Goal: Task Accomplishment & Management: Complete application form

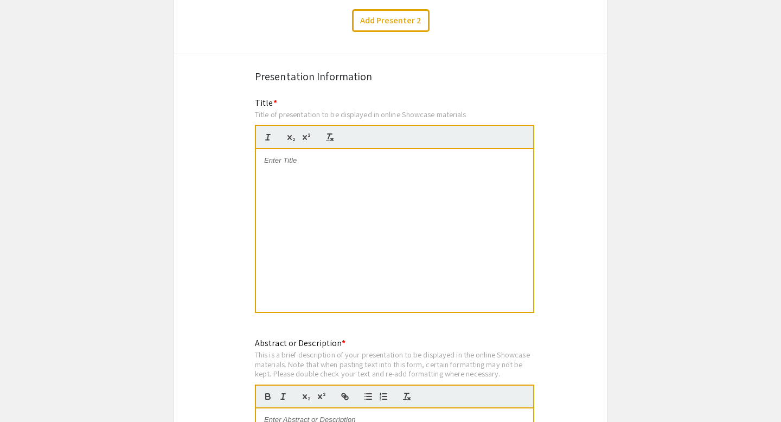
scroll to position [853, 0]
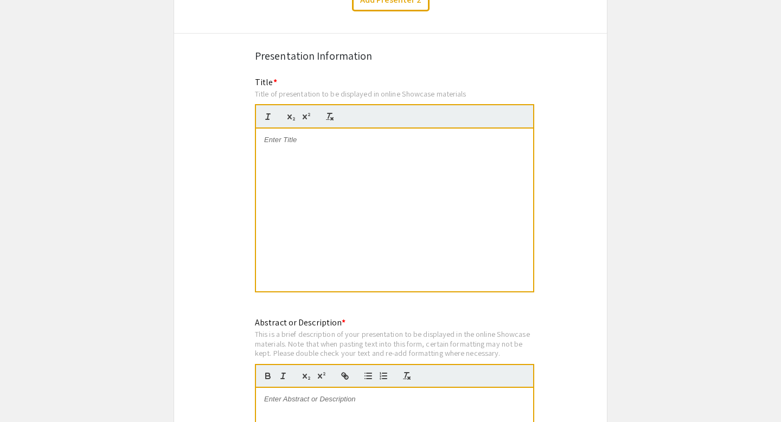
click at [291, 138] on div at bounding box center [394, 209] width 277 height 163
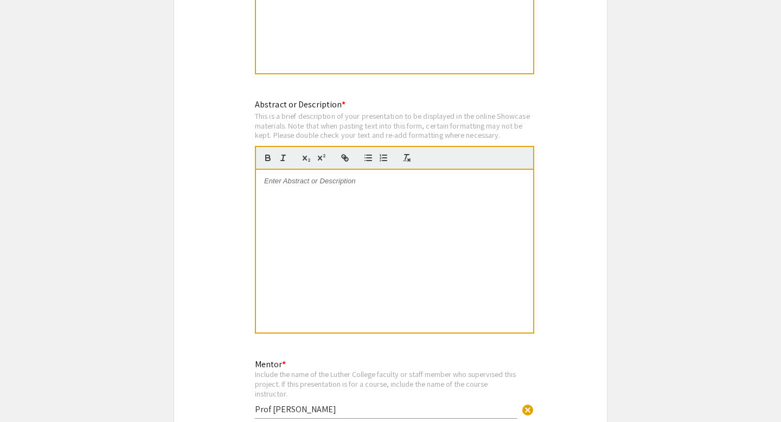
click at [336, 176] on p at bounding box center [394, 181] width 261 height 10
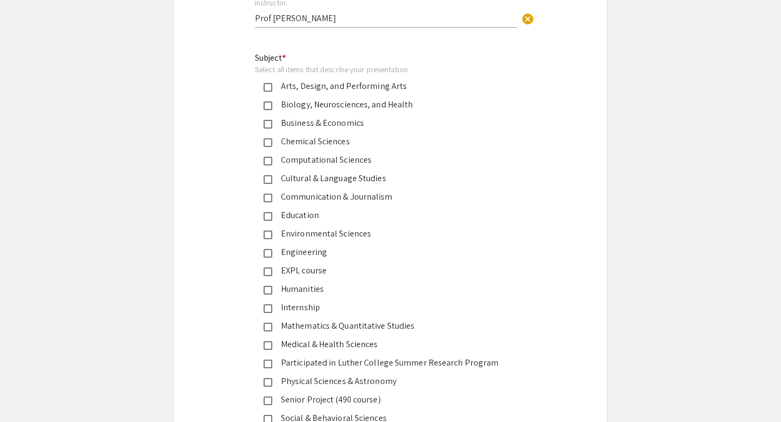
scroll to position [1475, 0]
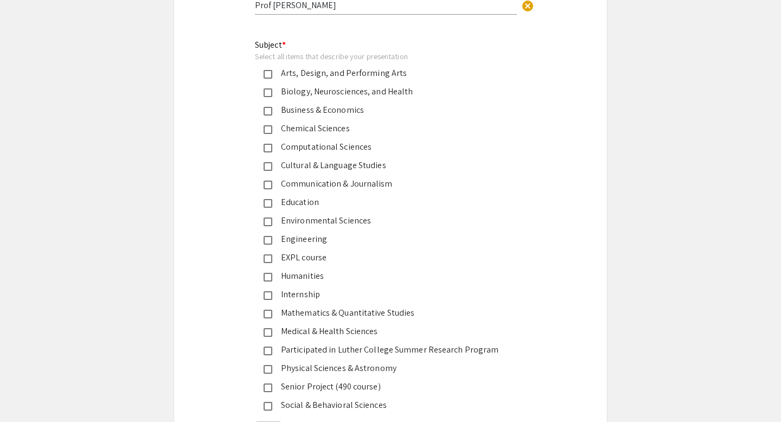
click at [270, 291] on mat-pseudo-checkbox at bounding box center [267, 295] width 9 height 9
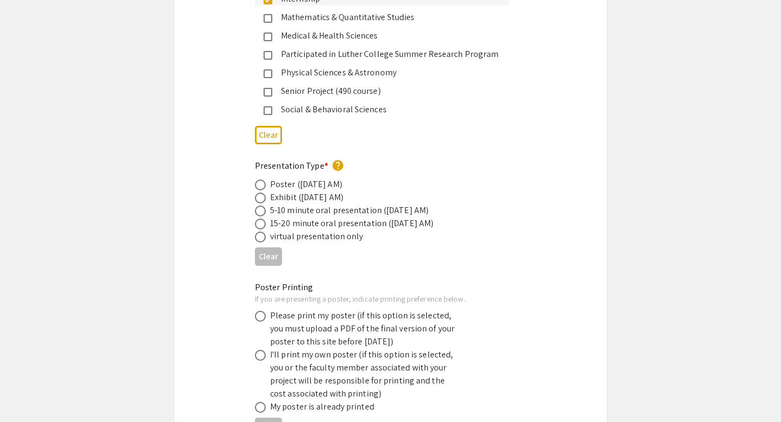
scroll to position [1795, 0]
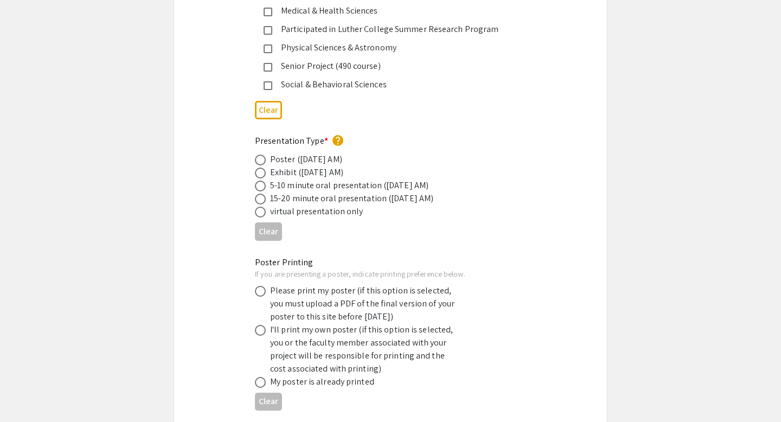
click at [262, 154] on span at bounding box center [260, 159] width 11 height 11
click at [262, 154] on input "radio" at bounding box center [260, 159] width 11 height 11
radio input "true"
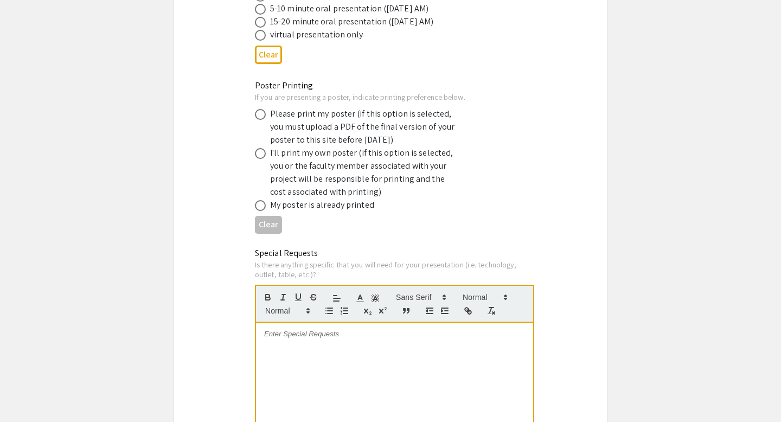
scroll to position [1971, 0]
click at [262, 109] on span at bounding box center [260, 114] width 11 height 11
click at [262, 109] on input "radio" at bounding box center [260, 114] width 11 height 11
radio input "true"
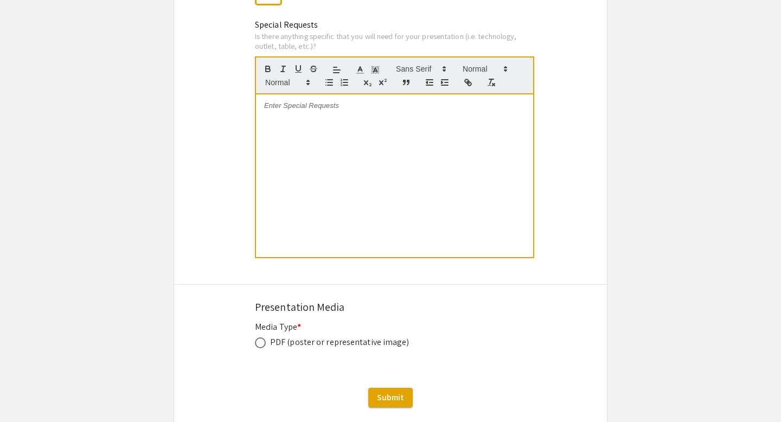
scroll to position [2258, 0]
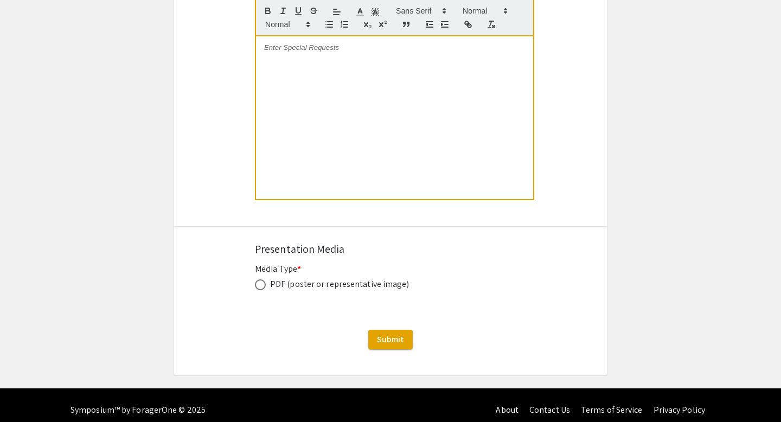
click at [263, 279] on span at bounding box center [260, 284] width 11 height 11
click at [263, 279] on input "radio" at bounding box center [260, 284] width 11 height 11
radio input "true"
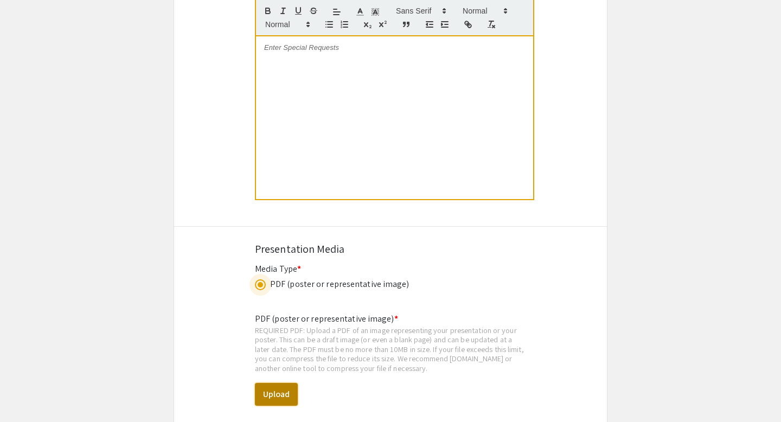
click at [275, 387] on button "Upload" at bounding box center [276, 394] width 43 height 23
select select "custom"
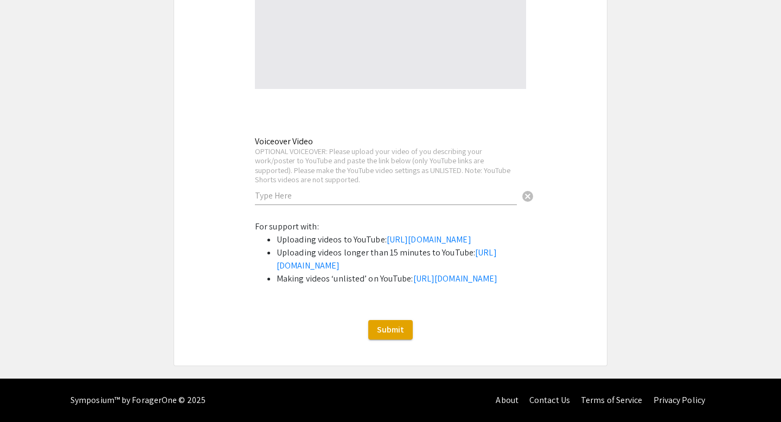
type input "0"
select select "custom"
type input "1"
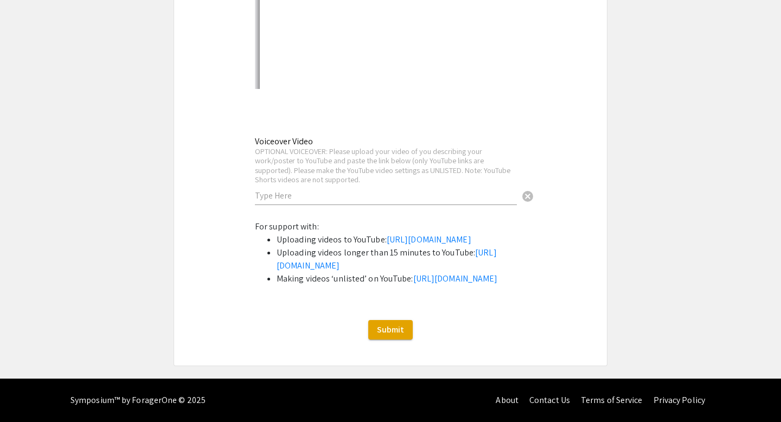
select select "auto"
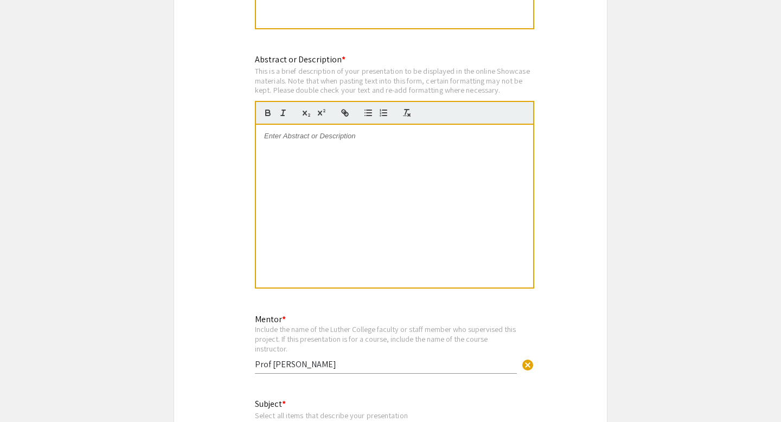
scroll to position [1099, 0]
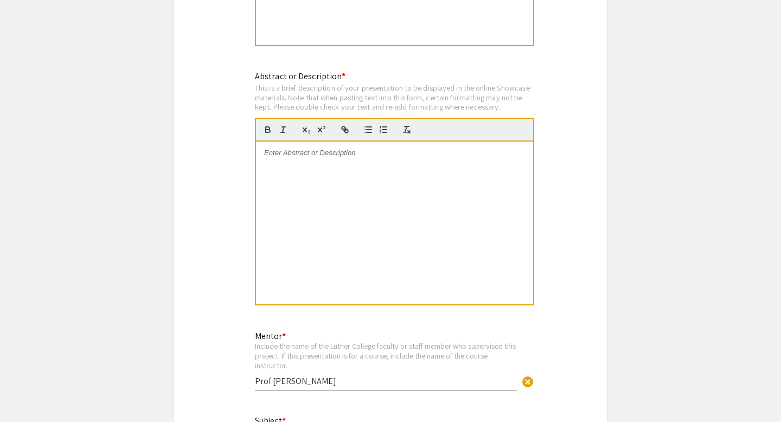
drag, startPoint x: 442, startPoint y: 201, endPoint x: 280, endPoint y: 82, distance: 201.0
click at [278, 80] on div "Abstract or Description * This is a brief description of your presentation to b…" at bounding box center [394, 194] width 279 height 248
drag, startPoint x: 361, startPoint y: 138, endPoint x: 287, endPoint y: 80, distance: 93.8
click at [287, 80] on div "Abstract or Description * This is a brief description of your presentation to b…" at bounding box center [394, 194] width 279 height 248
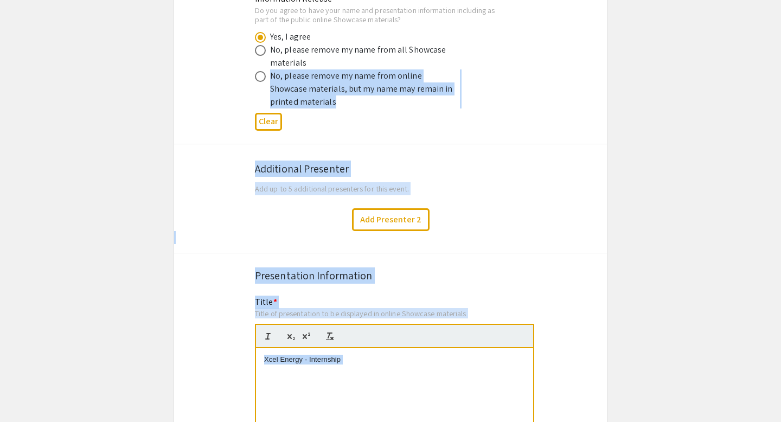
scroll to position [633, 0]
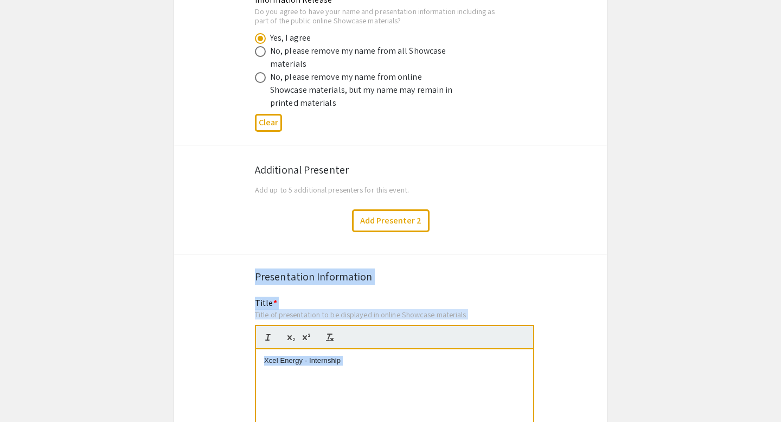
drag, startPoint x: 510, startPoint y: 96, endPoint x: 244, endPoint y: 263, distance: 313.9
copy div "Presentation Information Title * Title of presentation to be displayed in onlin…"
click at [295, 356] on p "Xcel Energy - Internship" at bounding box center [394, 361] width 261 height 10
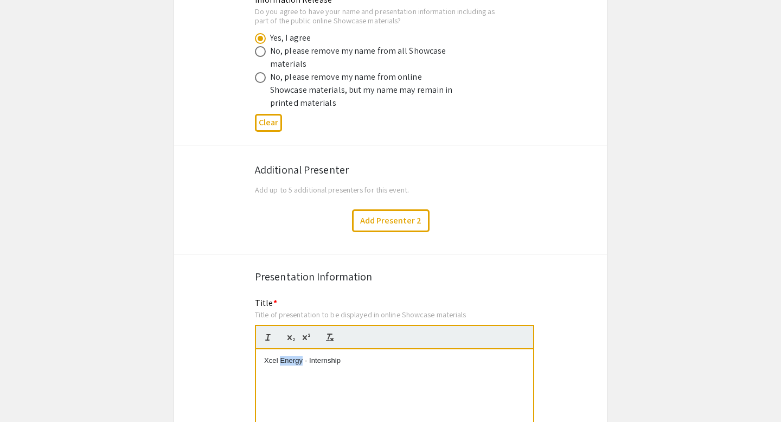
click at [295, 356] on p "Xcel Energy - Internship" at bounding box center [394, 361] width 261 height 10
paste div
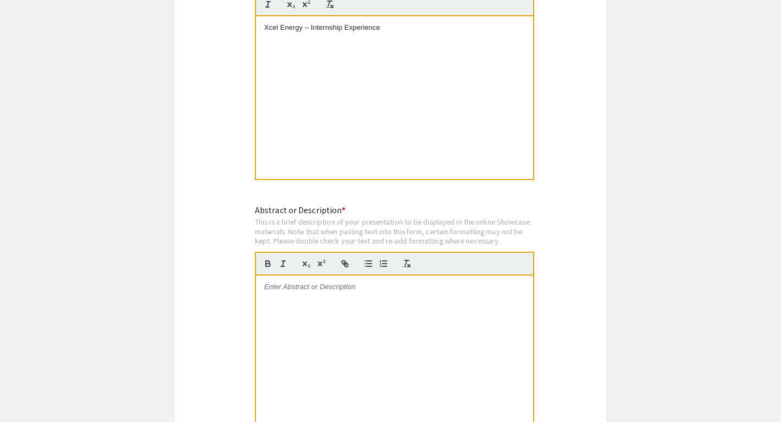
scroll to position [981, 0]
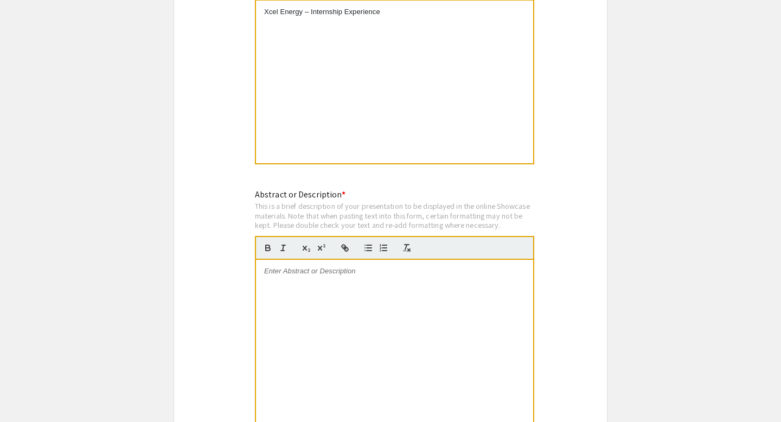
click at [320, 268] on div at bounding box center [394, 341] width 277 height 163
click at [394, 307] on div "Summer 2025 Technical Internship at Xcel Energy." at bounding box center [394, 341] width 277 height 163
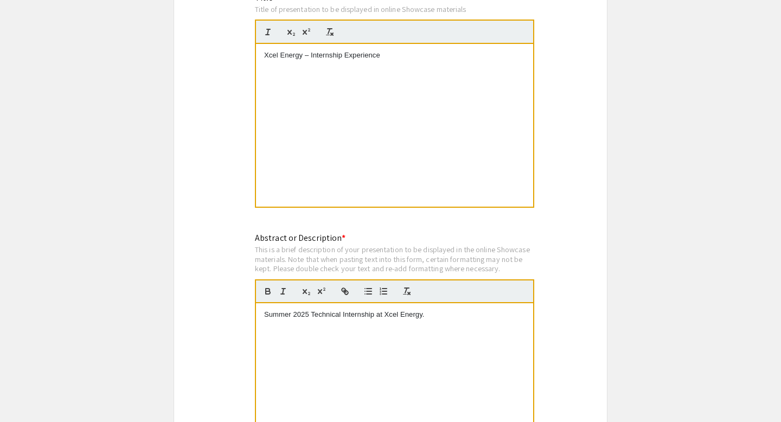
scroll to position [931, 0]
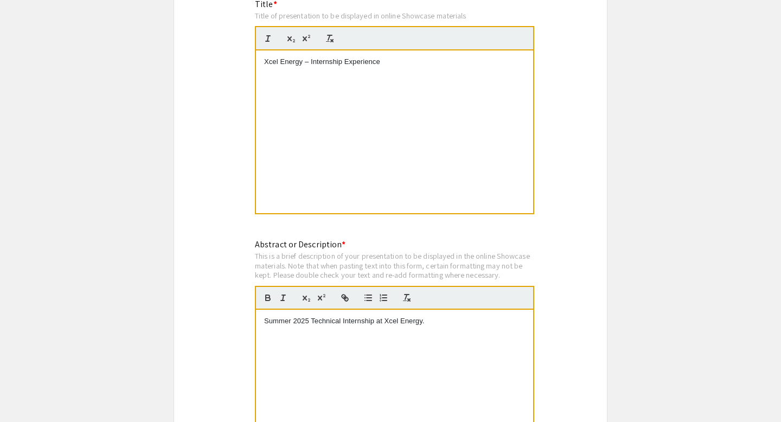
click at [359, 316] on p "Summer 2025 Technical Internship at Xcel Energy." at bounding box center [394, 321] width 261 height 10
click at [382, 345] on div "Technical Intern on Xcel Energy’s Wisconsin Regulatory & Rates team." at bounding box center [394, 390] width 277 height 163
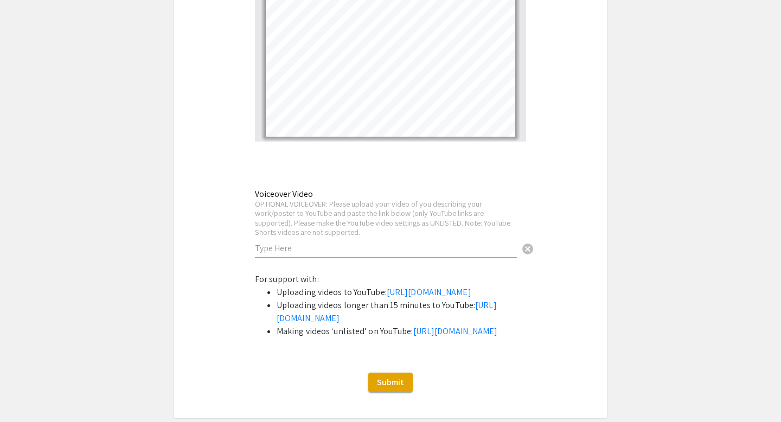
scroll to position [2901, 0]
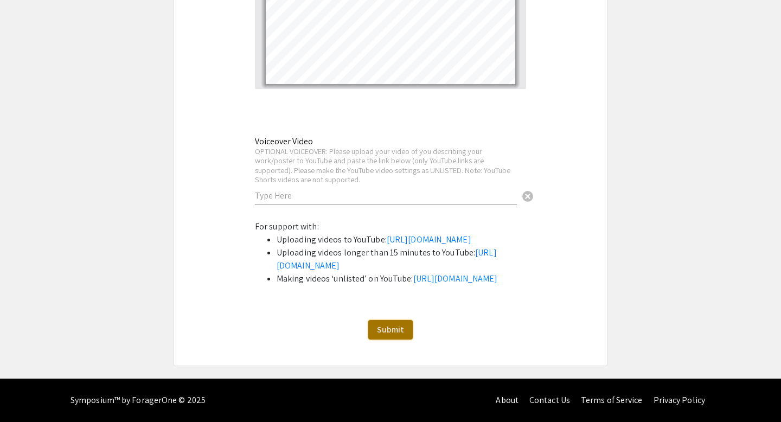
click at [385, 325] on span "Submit" at bounding box center [390, 329] width 27 height 11
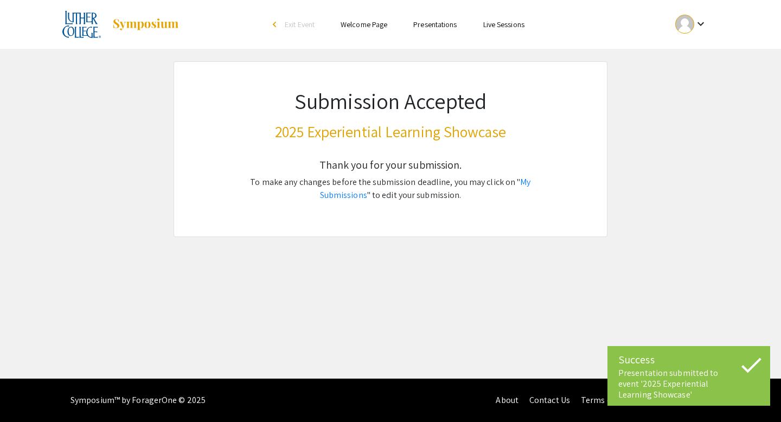
scroll to position [0, 0]
click at [509, 180] on link "My Submissions" at bounding box center [425, 188] width 211 height 24
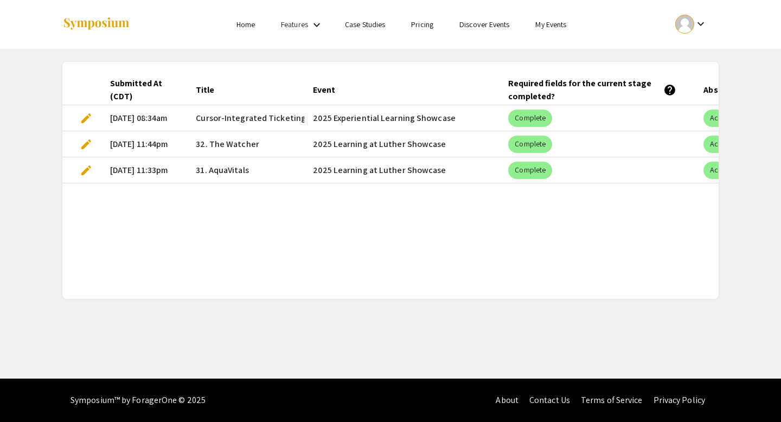
click at [85, 141] on span "edit" at bounding box center [86, 144] width 13 height 13
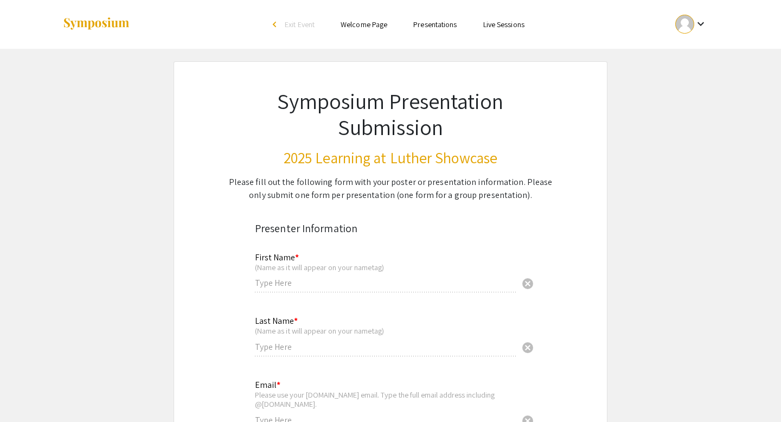
type input "Muhammad Mughees Akbar"
type input "Warraich"
type input "warrmu01@luther.edu"
radio input "true"
type input "Computer Science and Data Science"
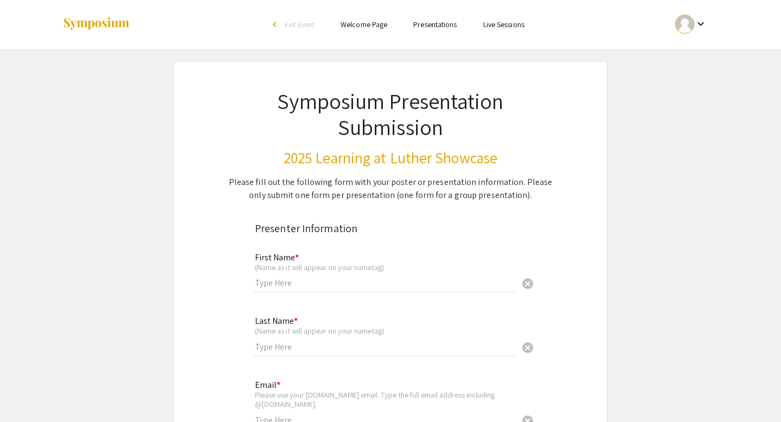
radio input "true"
type input "Prof Thuy Do"
radio input "true"
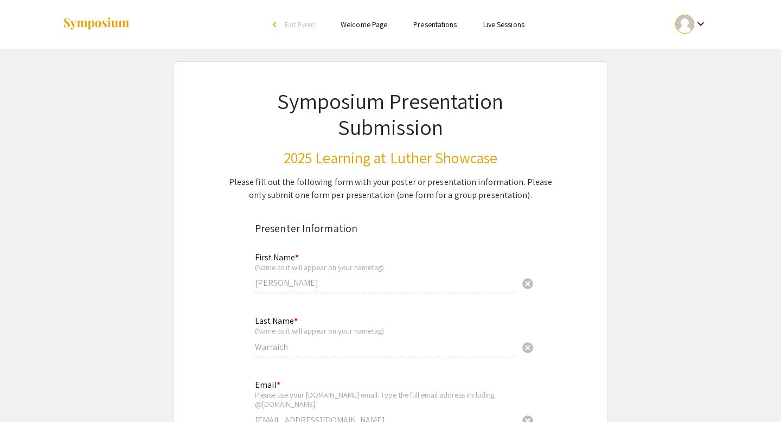
radio input "true"
select select "custom"
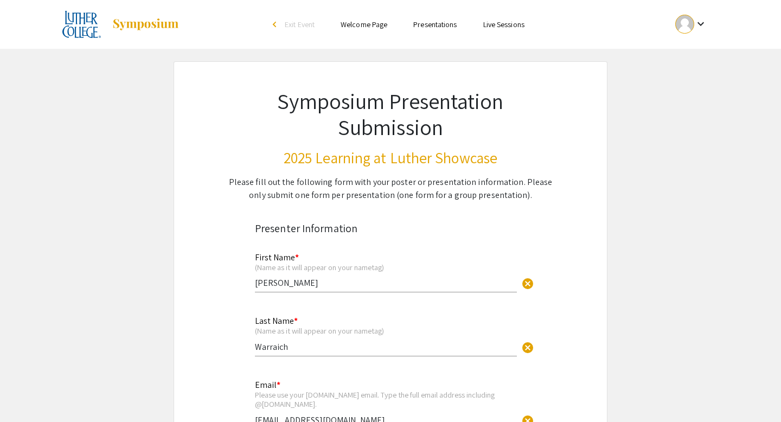
type input "0"
select select "custom"
type input "1"
select select "auto"
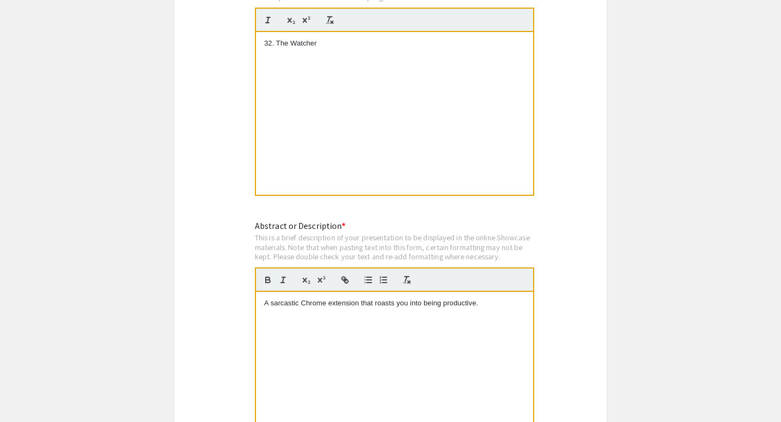
scroll to position [2627, 0]
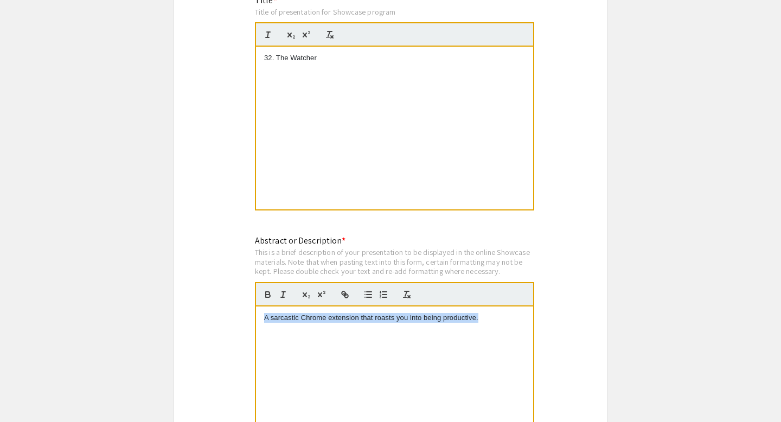
drag, startPoint x: 482, startPoint y: 324, endPoint x: 256, endPoint y: 199, distance: 258.6
click at [256, 199] on div "Symposium Presentation Submission 2025 Learning at Luther Showcase Please fill …" at bounding box center [390, 194] width 434 height 5519
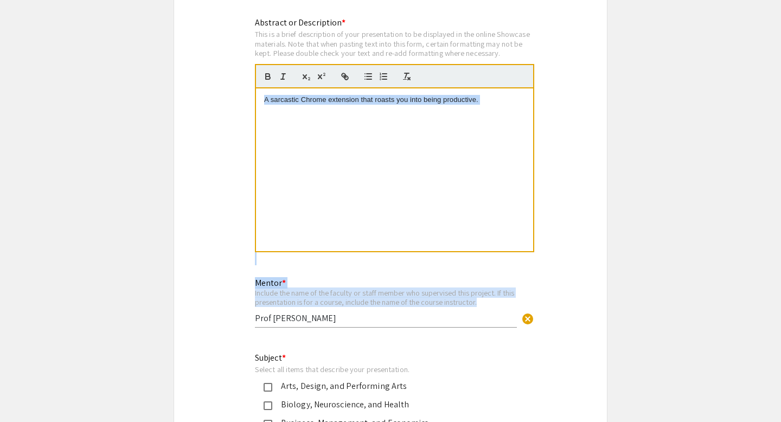
scroll to position [2753, 0]
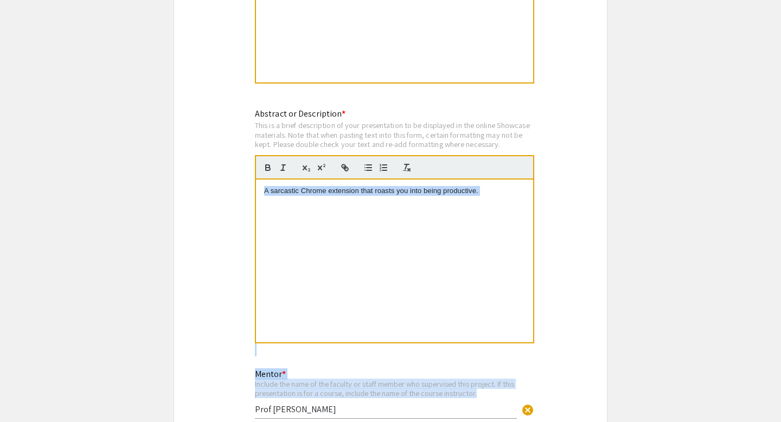
drag, startPoint x: 497, startPoint y: 230, endPoint x: 257, endPoint y: 134, distance: 258.8
click at [257, 134] on div "Symposium Presentation Submission 2025 Learning at Luther Showcase Please fill …" at bounding box center [390, 67] width 434 height 5519
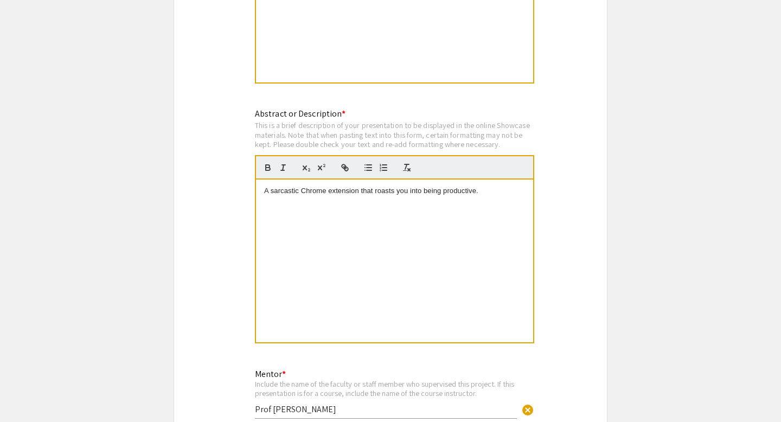
click at [266, 133] on div "This is a brief description of your presentation to be displayed in the online …" at bounding box center [394, 134] width 279 height 29
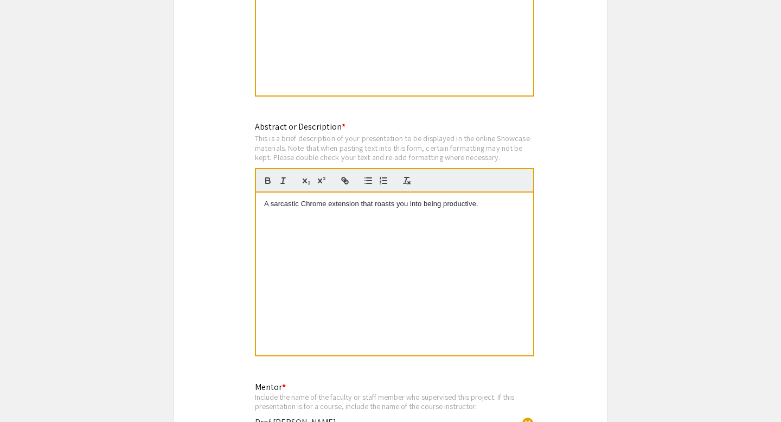
click at [364, 209] on p "A sarcastic Chrome extension that roasts you into being productive." at bounding box center [394, 204] width 261 height 10
copy p "A sarcastic Chrome extension that roasts you into being productive."
click at [305, 209] on p "A sarcastic Chrome extension that roasts you into being productive." at bounding box center [394, 204] width 261 height 10
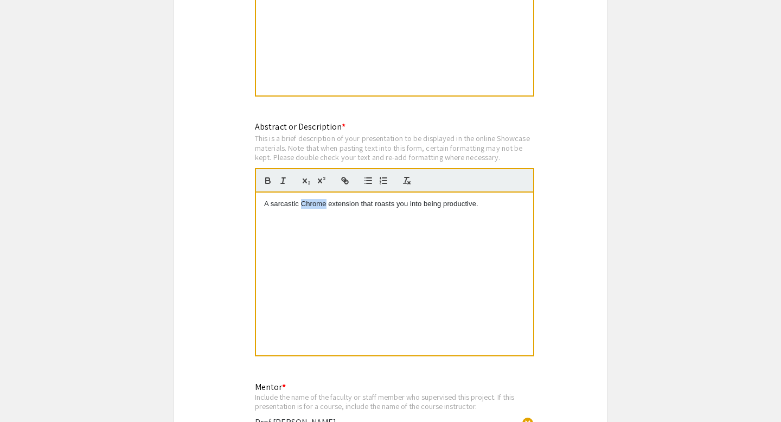
click at [305, 209] on p "A sarcastic Chrome extension that roasts you into being productive." at bounding box center [394, 204] width 261 height 10
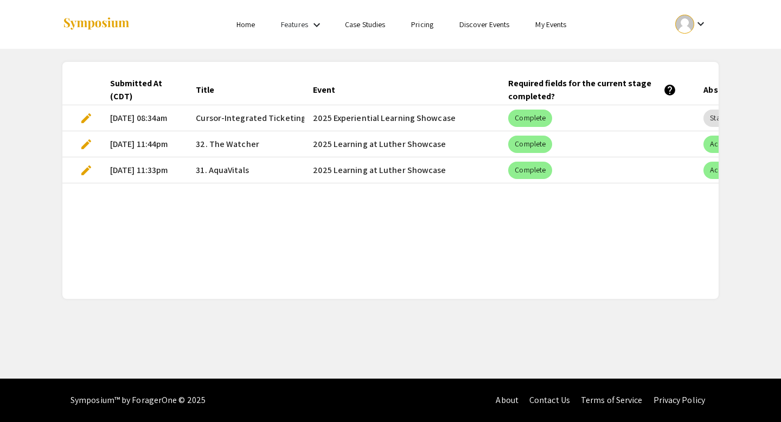
drag, startPoint x: 455, startPoint y: 117, endPoint x: 314, endPoint y: 117, distance: 141.5
click at [314, 117] on mat-cell "2025 Experiential Learning Showcase" at bounding box center [401, 118] width 195 height 26
copy mat-cell "2025 Experiential Learning Showcase"
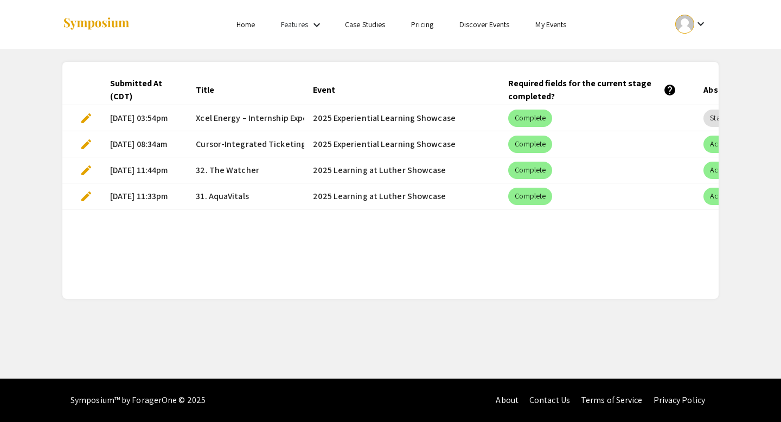
click at [362, 121] on mat-cell "2025 Experiential Learning Showcase" at bounding box center [401, 118] width 195 height 26
copy mat-cell "2025 Experiential Learning Showcase"
